Goal: Information Seeking & Learning: Find specific fact

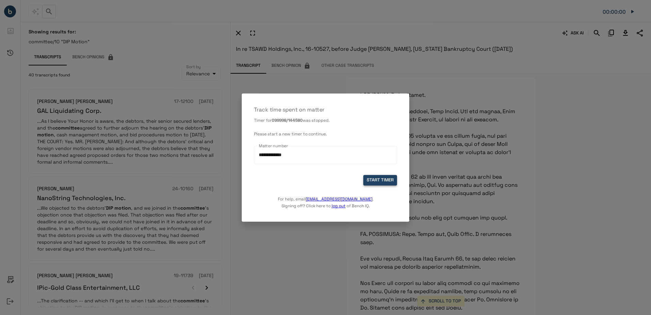
scroll to position [5096, 0]
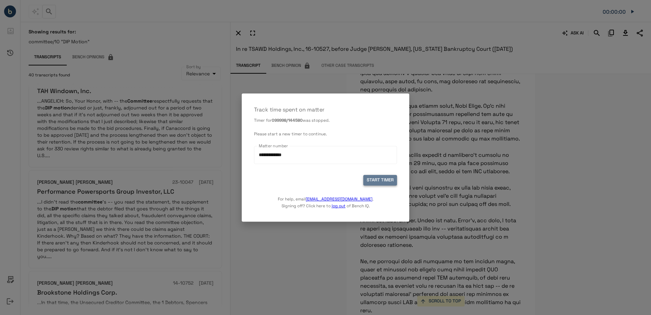
click at [380, 181] on button "START TIMER" at bounding box center [380, 180] width 34 height 11
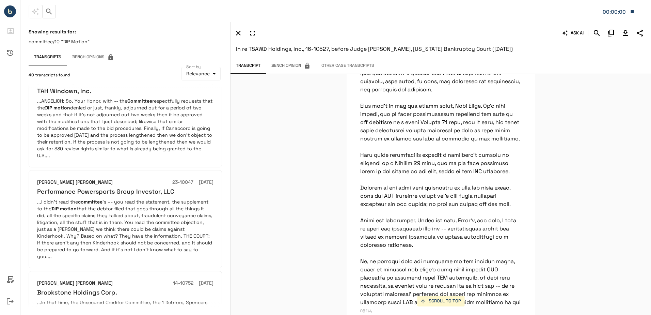
click at [31, 38] on p "committee/10 "DIP Motion"" at bounding box center [125, 41] width 193 height 7
click at [39, 39] on p "committee/10 "DIP Motion"" at bounding box center [125, 41] width 193 height 7
drag, startPoint x: 87, startPoint y: 42, endPoint x: 77, endPoint y: 42, distance: 9.5
click at [77, 42] on p "committee/10 "DIP Motion"" at bounding box center [125, 41] width 193 height 7
drag, startPoint x: 77, startPoint y: 42, endPoint x: 161, endPoint y: 44, distance: 83.4
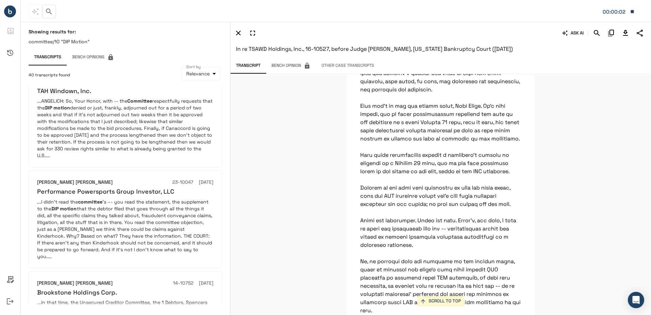
click at [168, 42] on p "committee/10 "DIP Motion"" at bounding box center [125, 41] width 193 height 7
drag, startPoint x: 117, startPoint y: 43, endPoint x: 59, endPoint y: 39, distance: 58.4
click at [59, 39] on p "committee/10 "DIP Motion"" at bounding box center [125, 41] width 193 height 7
drag, startPoint x: 59, startPoint y: 39, endPoint x: 55, endPoint y: 44, distance: 6.4
click at [54, 44] on p "committee/10 "DIP Motion"" at bounding box center [125, 41] width 193 height 7
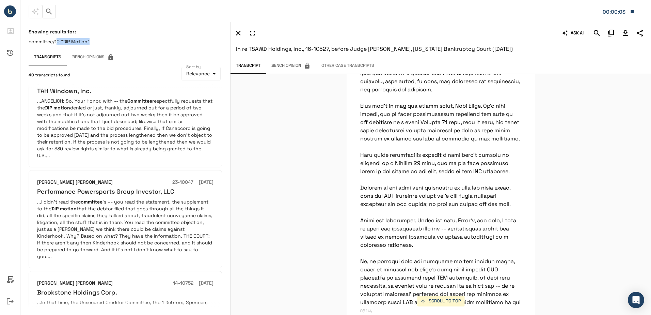
drag, startPoint x: 89, startPoint y: 42, endPoint x: 57, endPoint y: 42, distance: 32.7
click at [57, 42] on p "committee/10 "DIP Motion"" at bounding box center [125, 41] width 193 height 7
click at [49, 11] on icon "button" at bounding box center [49, 11] width 8 height 8
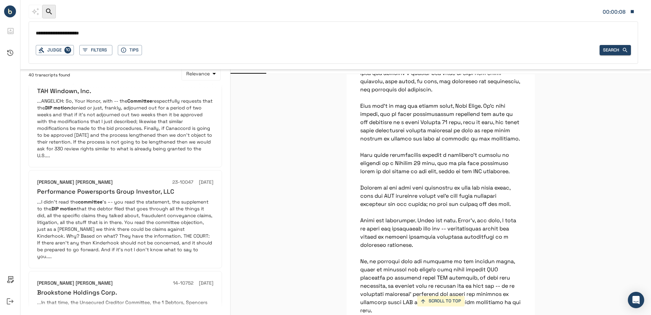
drag, startPoint x: 96, startPoint y: 32, endPoint x: 84, endPoint y: 29, distance: 13.0
click at [69, 31] on input "**********" at bounding box center [333, 34] width 595 height 10
paste input "*********"
click at [67, 34] on input "**********" at bounding box center [333, 34] width 595 height 10
type input "**********"
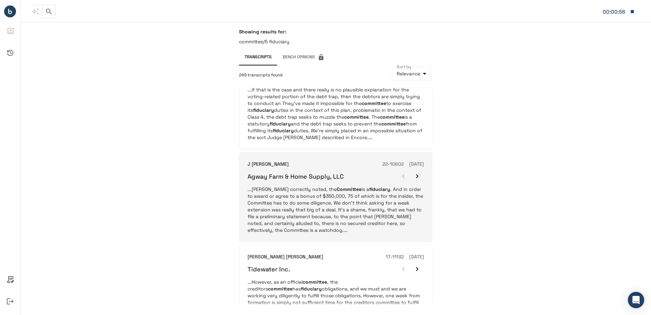
scroll to position [272, 0]
